Goal: Task Accomplishment & Management: Use online tool/utility

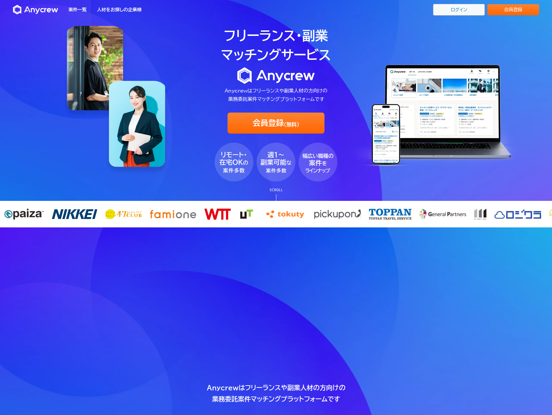
click at [446, 14] on link "ログイン" at bounding box center [459, 10] width 52 height 12
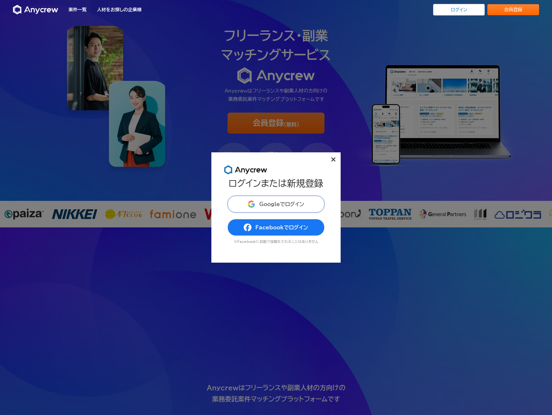
click at [286, 199] on button "Googleでログイン" at bounding box center [276, 204] width 97 height 17
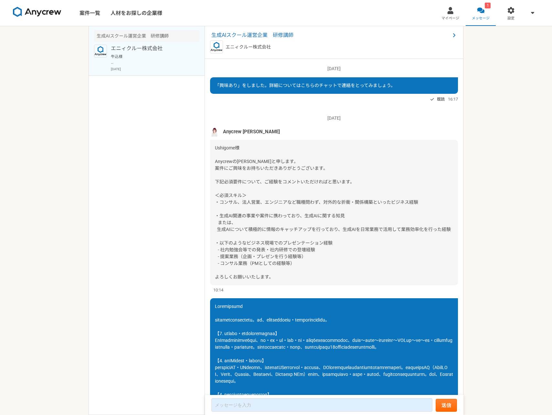
scroll to position [273, 0]
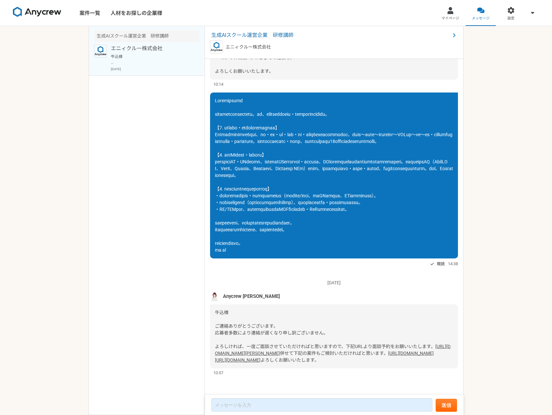
click at [388, 350] on link "https://app.any-crew.com/offers/2540" at bounding box center [411, 352] width 46 height 5
click at [261, 357] on link "https://app.any-crew.com/offers/2543" at bounding box center [238, 359] width 46 height 5
click at [269, 344] on link "https://anycrew-otake-mendan.youcanbook.me" at bounding box center [333, 350] width 236 height 12
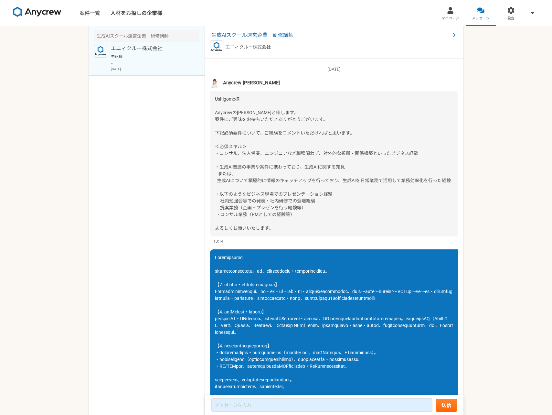
scroll to position [0, 0]
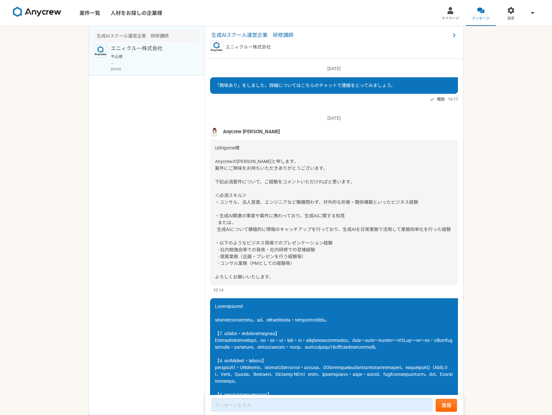
click at [230, 86] on span "「興味あり」をしました。詳細についてはこちらのチャットで連絡をとってみましょう。" at bounding box center [305, 85] width 180 height 5
click at [249, 39] on div "生成AIスクール運営企業　研修講師 エニィクルー株式会社" at bounding box center [334, 42] width 259 height 33
click at [249, 38] on span "生成AIスクール運営企業　研修講師" at bounding box center [330, 35] width 239 height 8
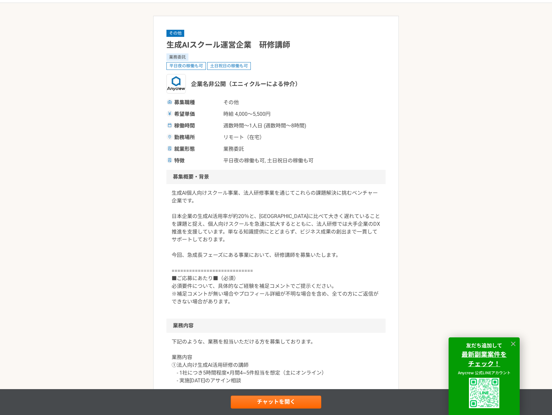
scroll to position [25, 0]
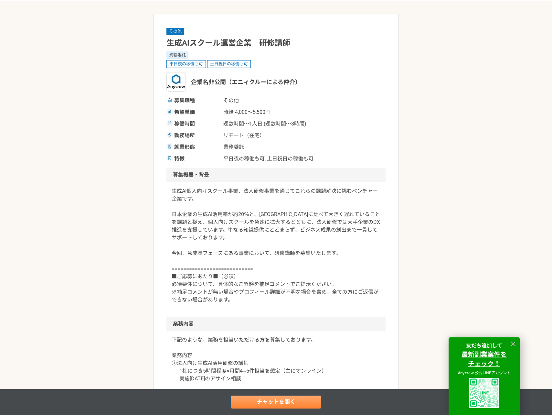
click at [281, 399] on link "チャットを開く" at bounding box center [276, 401] width 91 height 13
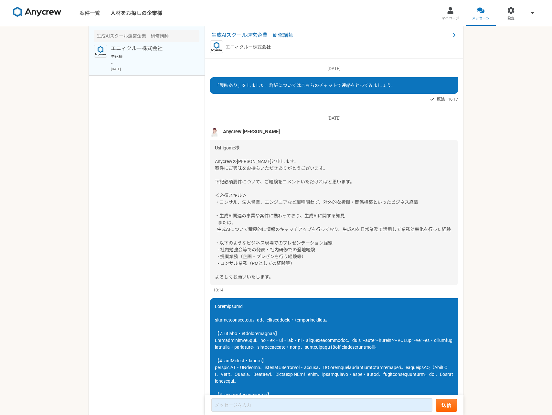
scroll to position [273, 0]
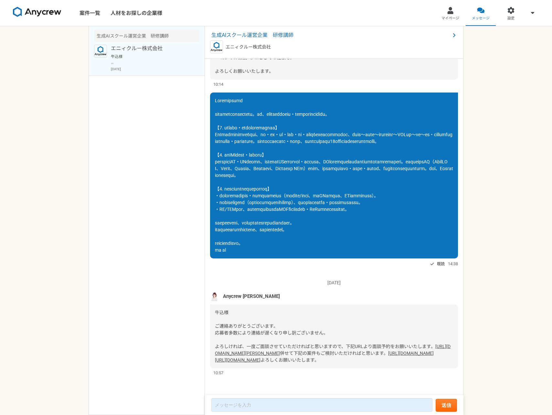
click at [388, 350] on link "https://app.any-crew.com/offers/2540" at bounding box center [411, 352] width 46 height 5
click at [261, 357] on link "https://app.any-crew.com/offers/2543" at bounding box center [238, 359] width 46 height 5
click at [255, 409] on textarea at bounding box center [321, 405] width 221 height 14
type textarea "a"
type textarea "m"
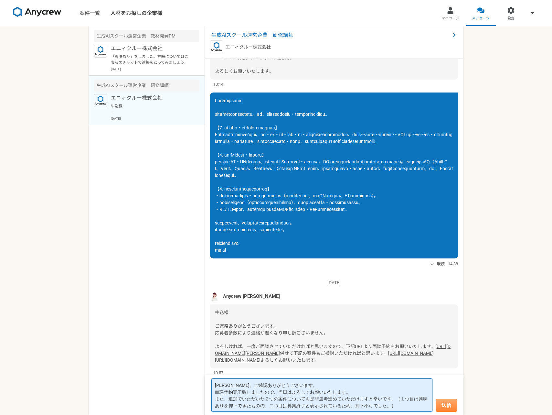
type textarea "大竹さん、ご確認ありがとうございます。 面談予約完了致しましたので、当日はよろしくお願いいたします。 また、追加でいただいた２つの案件についても是非選考進めて…"
click at [452, 407] on button "送信" at bounding box center [446, 405] width 21 height 13
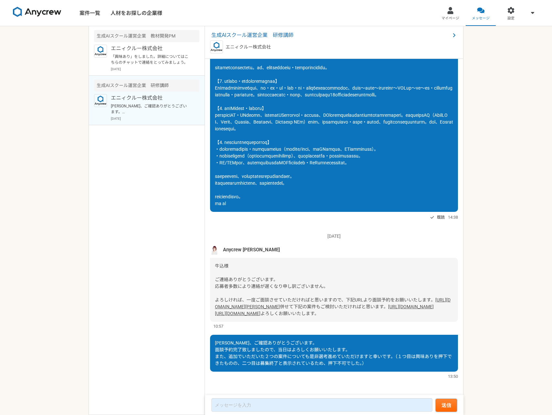
scroll to position [123, 0]
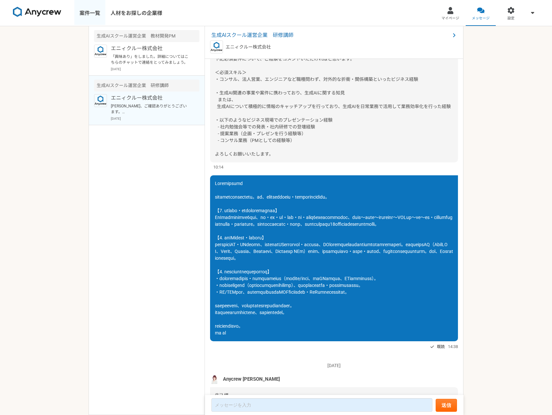
click at [87, 5] on link "案件一覧" at bounding box center [89, 13] width 31 height 26
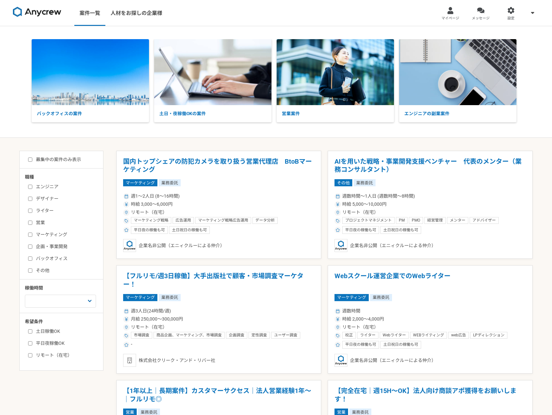
click at [40, 16] on img at bounding box center [37, 12] width 48 height 10
click at [68, 160] on label "募集中の案件のみ表示" at bounding box center [54, 159] width 53 height 7
click at [32, 160] on input "募集中の案件のみ表示" at bounding box center [30, 159] width 4 height 4
checkbox input "true"
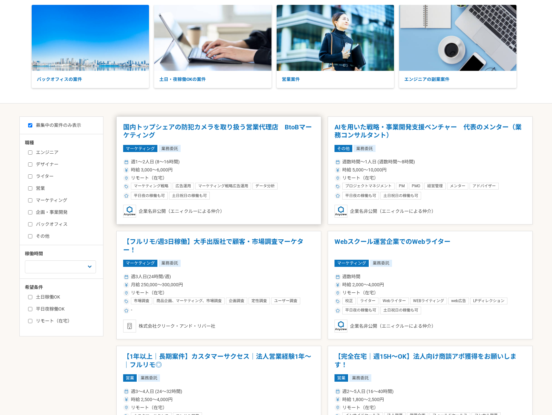
scroll to position [38, 0]
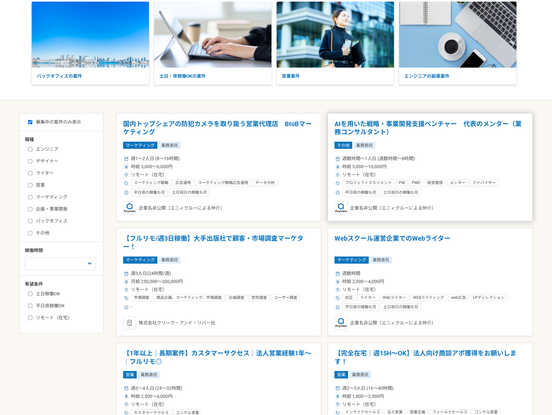
click at [397, 169] on div "時給 5,000〜10,000円" at bounding box center [430, 166] width 191 height 7
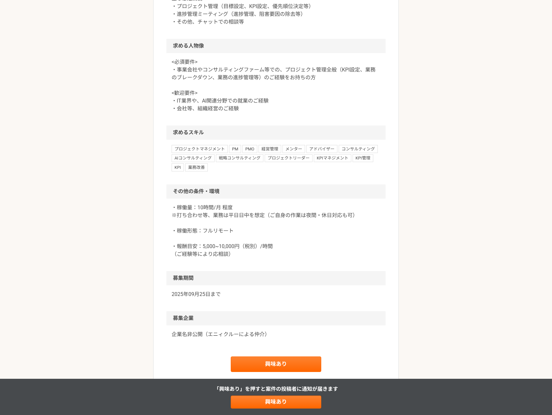
scroll to position [356, 0]
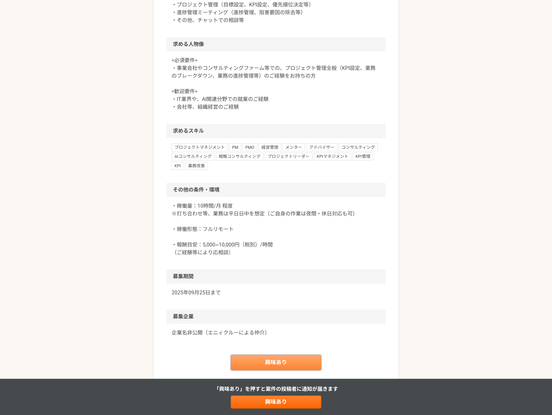
click at [280, 364] on link "興味あり" at bounding box center [276, 363] width 91 height 16
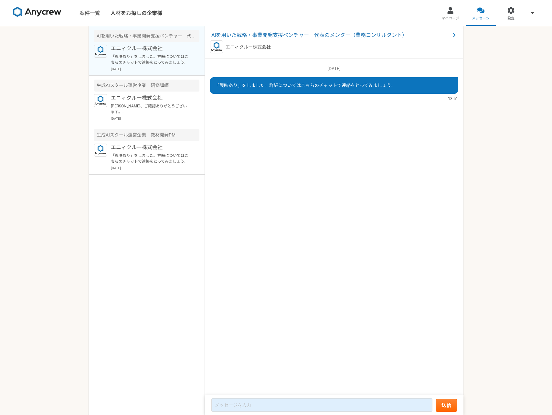
click at [38, 15] on img at bounding box center [37, 12] width 48 height 10
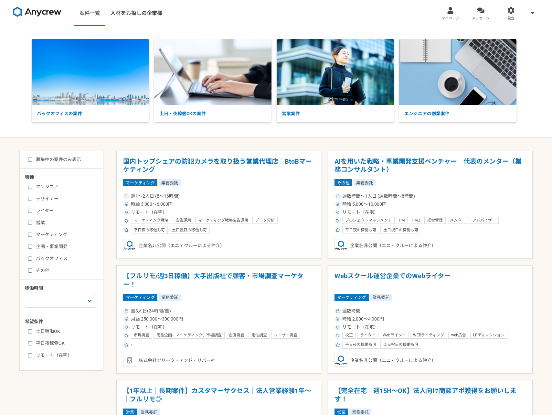
click at [47, 157] on label "募集中の案件のみ表示" at bounding box center [54, 159] width 53 height 7
click at [32, 157] on input "募集中の案件のみ表示" at bounding box center [30, 159] width 4 height 4
checkbox input "true"
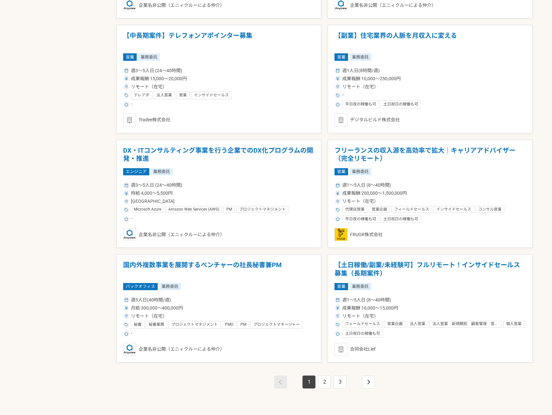
scroll to position [931, 0]
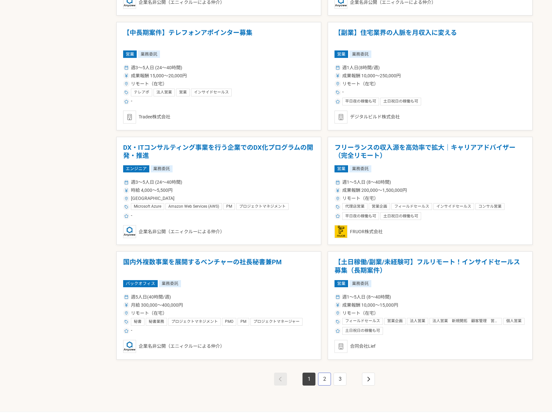
click at [325, 377] on link "2" at bounding box center [324, 378] width 13 height 13
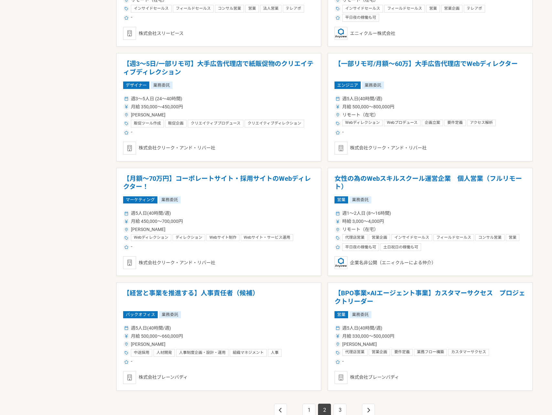
scroll to position [945, 0]
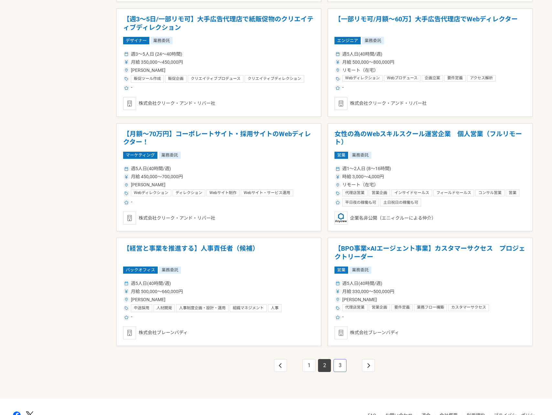
click at [342, 363] on link "3" at bounding box center [340, 365] width 13 height 13
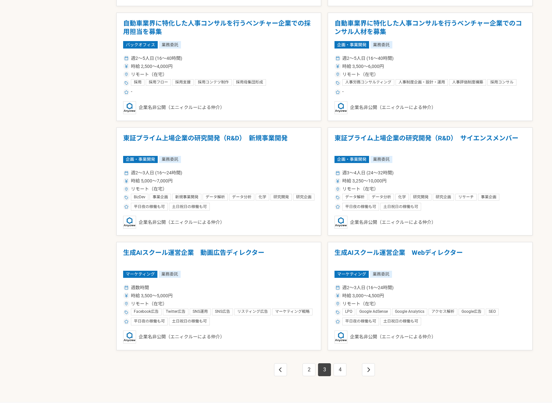
scroll to position [984, 0]
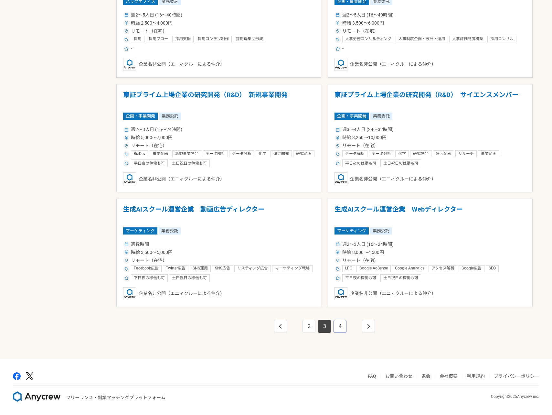
click at [340, 327] on link "4" at bounding box center [340, 326] width 13 height 13
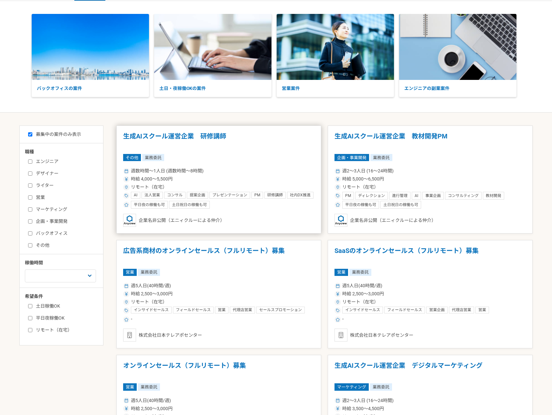
scroll to position [29, 0]
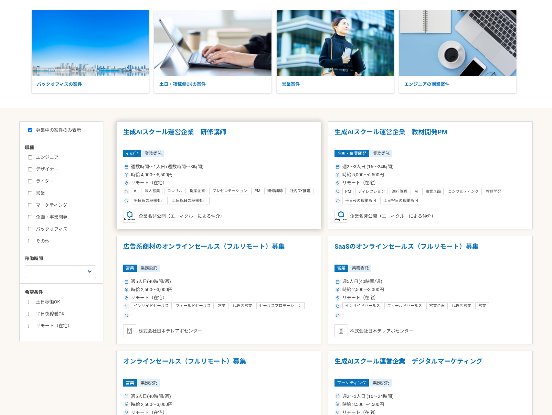
click at [252, 207] on article "生成AIスクール運営企業　研修講師 その他 業務委託 週数時間〜1人日 (週数時間〜8時間) 時給 4,000〜5,500円 リモート（在宅） AI 法人営業…" at bounding box center [218, 175] width 205 height 108
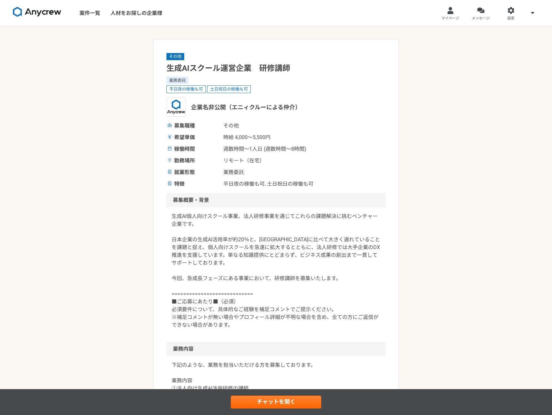
scroll to position [129, 0]
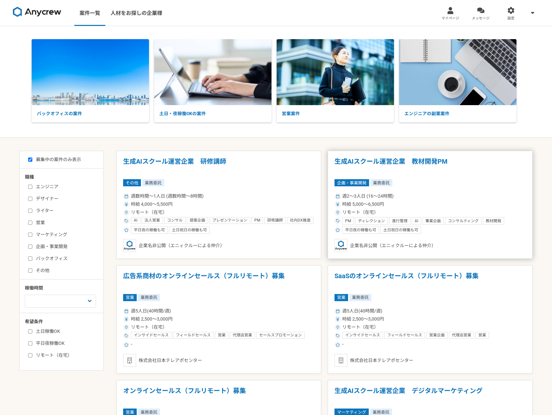
click at [369, 233] on div "平日夜の稼働も可" at bounding box center [360, 230] width 37 height 8
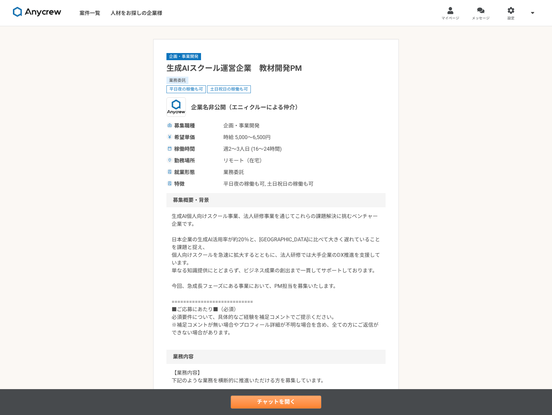
click at [255, 400] on link "チャットを開く" at bounding box center [276, 401] width 91 height 13
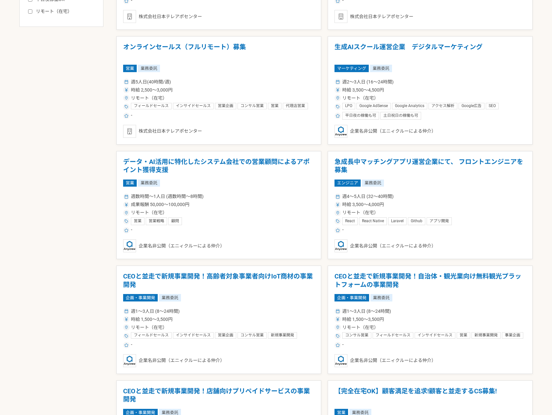
scroll to position [345, 0]
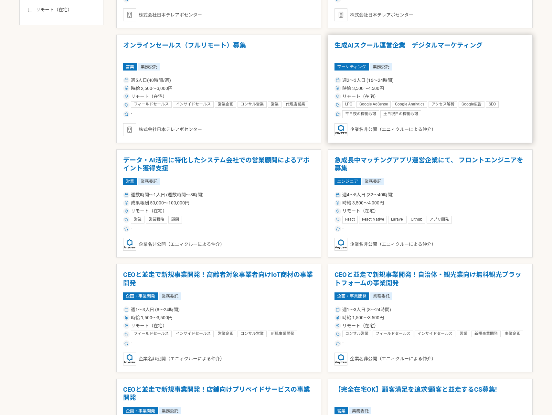
click at [393, 128] on div "企業名非公開（エニィクルーによる仲介）" at bounding box center [430, 129] width 191 height 13
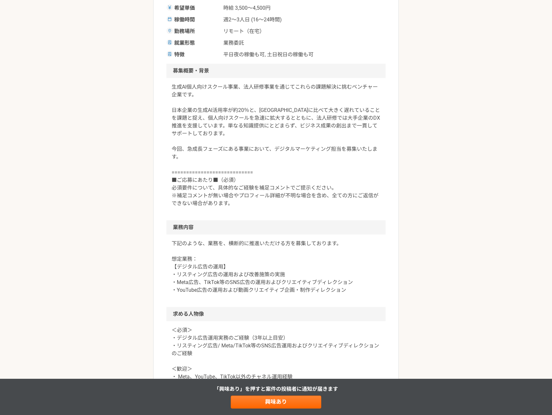
scroll to position [226, 0]
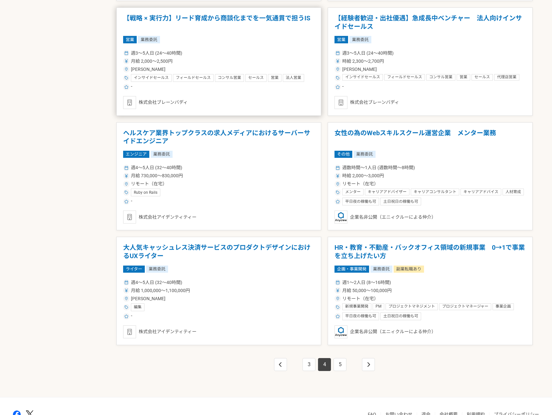
scroll to position [951, 0]
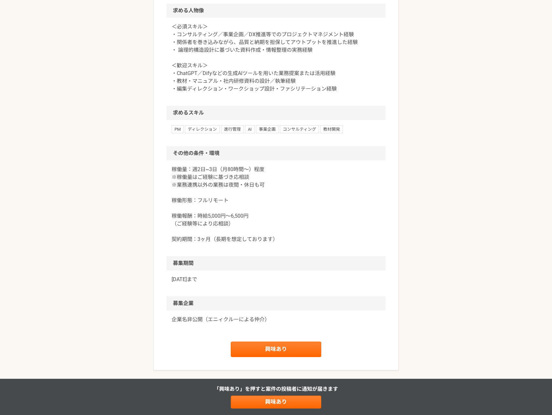
scroll to position [576, 0]
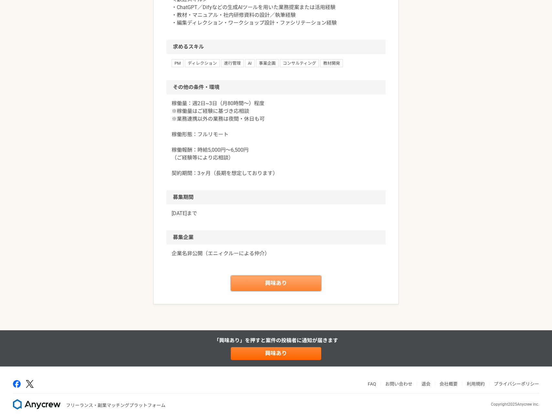
click at [270, 275] on link "興味あり" at bounding box center [276, 283] width 91 height 16
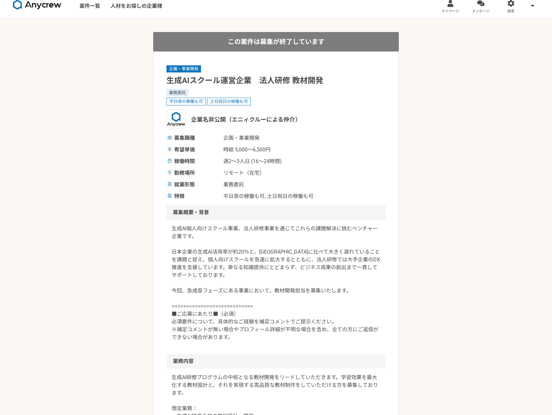
scroll to position [7, 0]
